Goal: Information Seeking & Learning: Learn about a topic

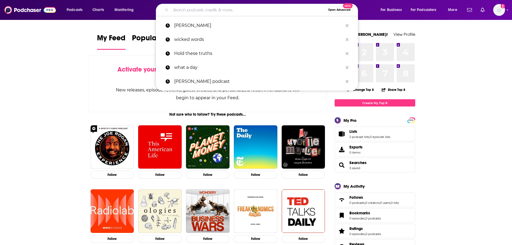
click at [218, 14] on input "Search podcasts, credits, & more..." at bounding box center [248, 10] width 155 height 9
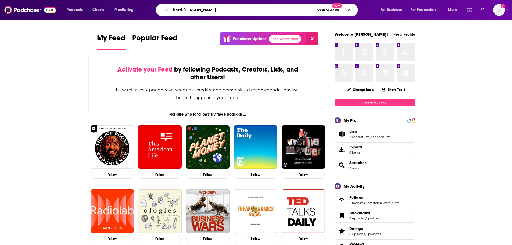
type input "hard [PERSON_NAME]"
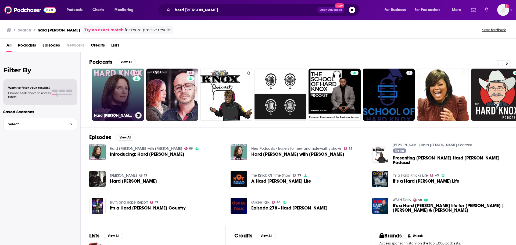
click at [123, 93] on link "66 Hard [PERSON_NAME] with [PERSON_NAME]" at bounding box center [118, 95] width 52 height 52
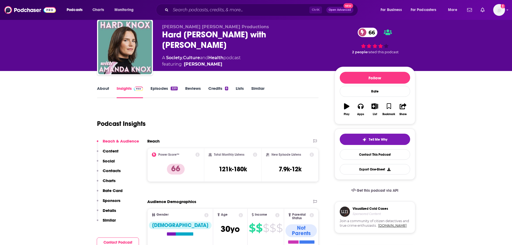
scroll to position [54, 0]
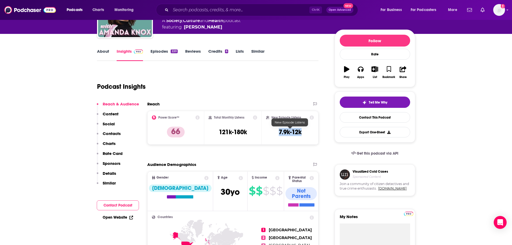
drag, startPoint x: 304, startPoint y: 134, endPoint x: 279, endPoint y: 132, distance: 24.8
click at [279, 132] on div "New Episode Listens 7.9k-12k" at bounding box center [290, 127] width 48 height 25
copy h3 "7.9k-12k"
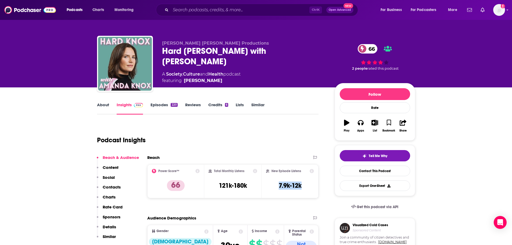
scroll to position [0, 0]
